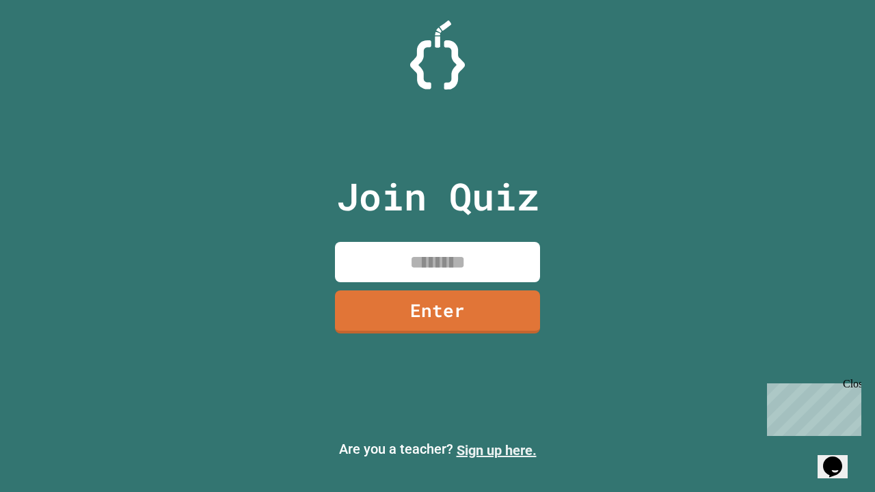
click at [496, 450] on link "Sign up here." at bounding box center [496, 450] width 80 height 16
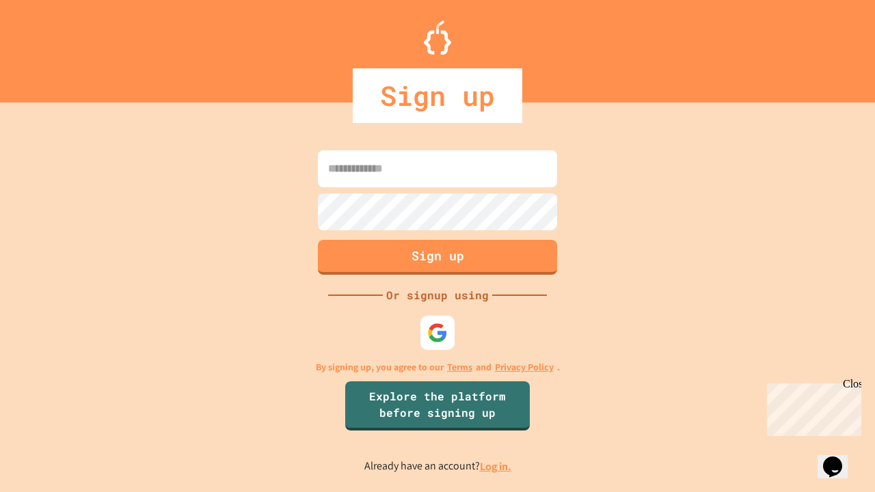
click at [496, 466] on link "Log in." at bounding box center [495, 466] width 31 height 14
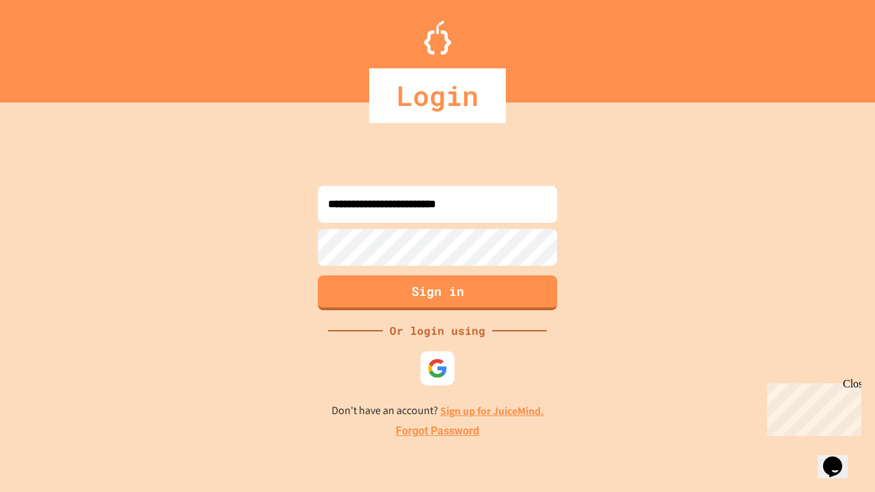
type input "**********"
